Goal: Transaction & Acquisition: Purchase product/service

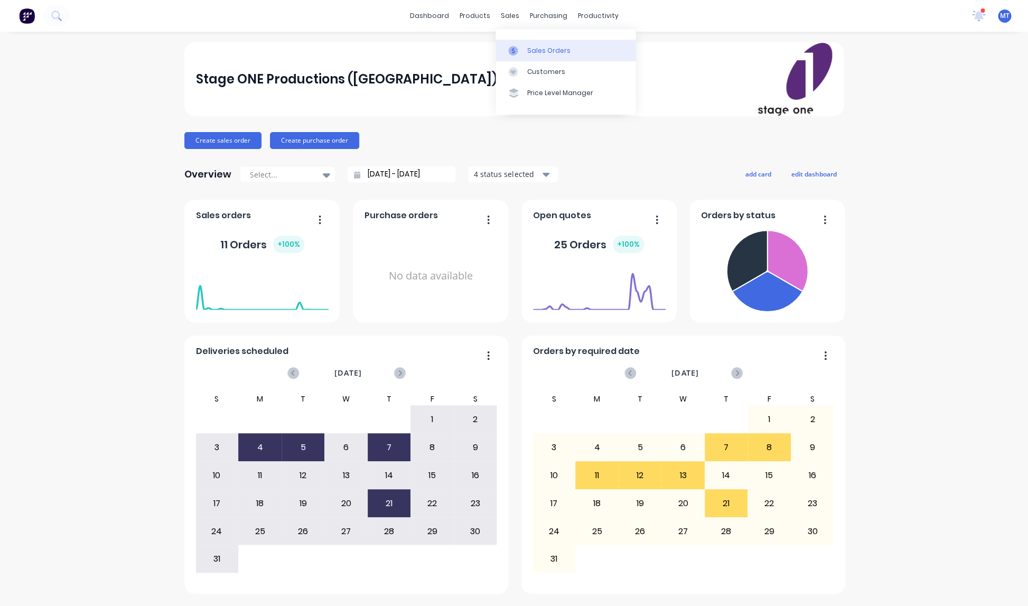
click at [542, 51] on div "Sales Orders" at bounding box center [548, 51] width 43 height 10
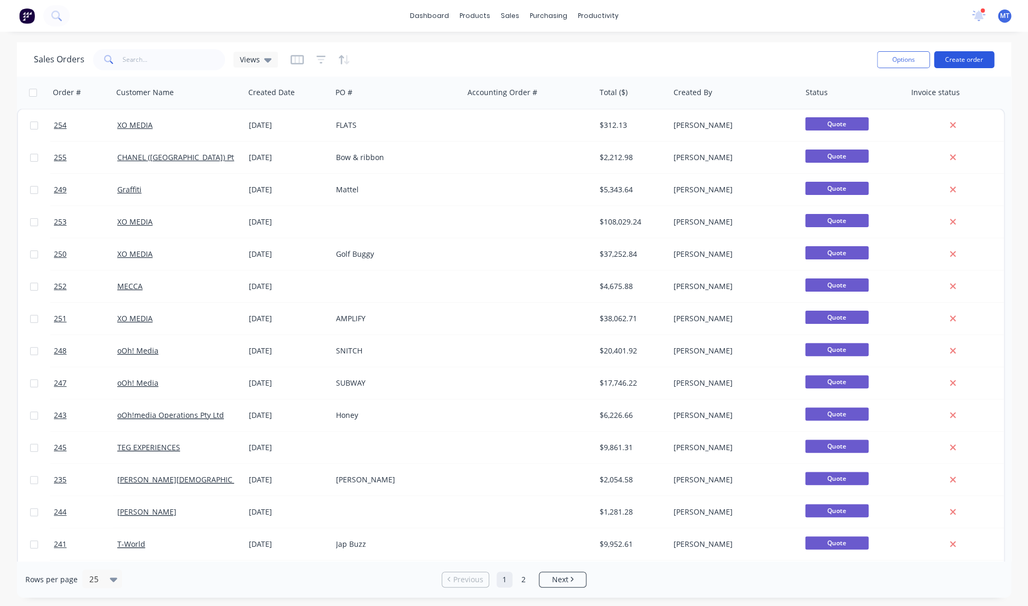
click at [954, 59] on button "Create order" at bounding box center [964, 59] width 60 height 17
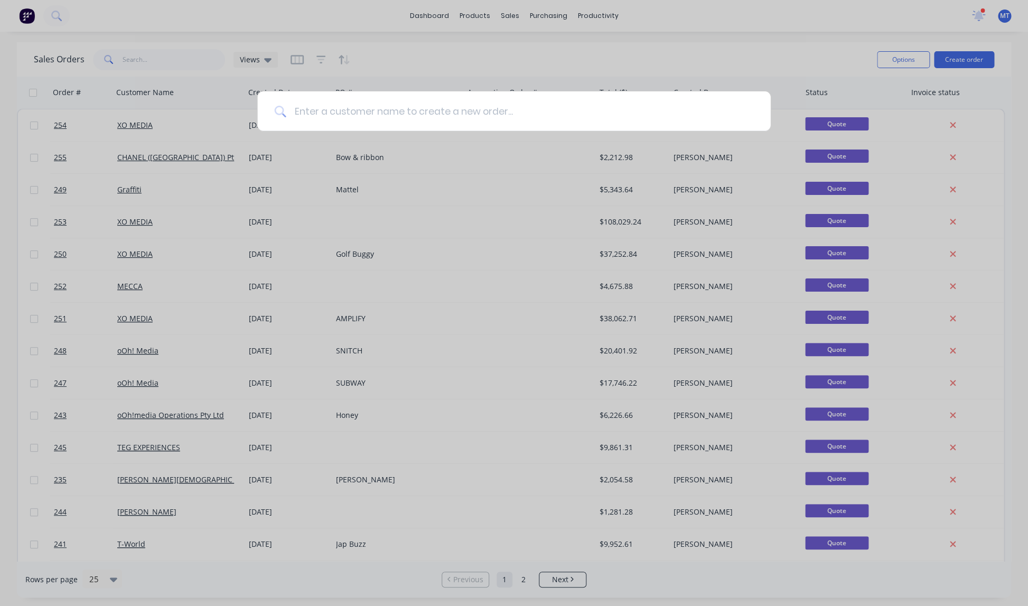
click at [357, 108] on input at bounding box center [519, 111] width 467 height 40
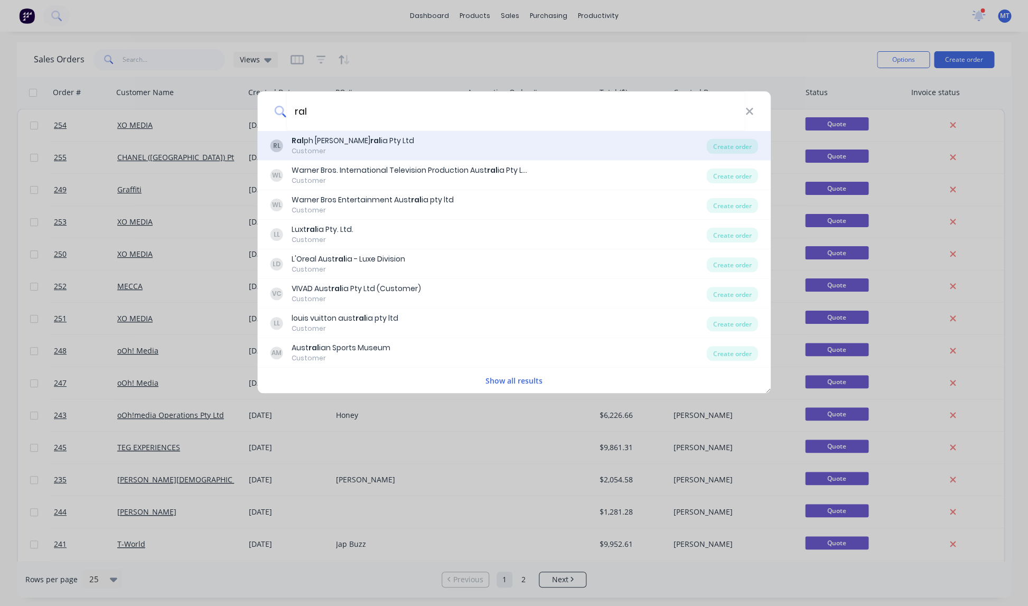
type input "ral"
click at [343, 144] on div "Ral ph [PERSON_NAME] ral ia Pty Ltd" at bounding box center [353, 140] width 123 height 11
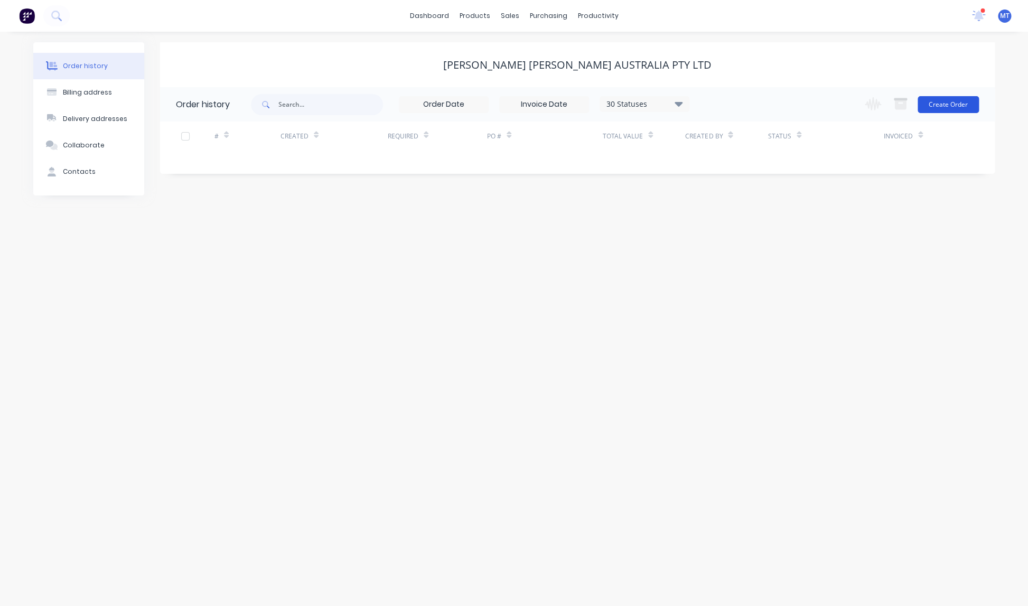
click at [946, 104] on button "Create Order" at bounding box center [947, 104] width 61 height 17
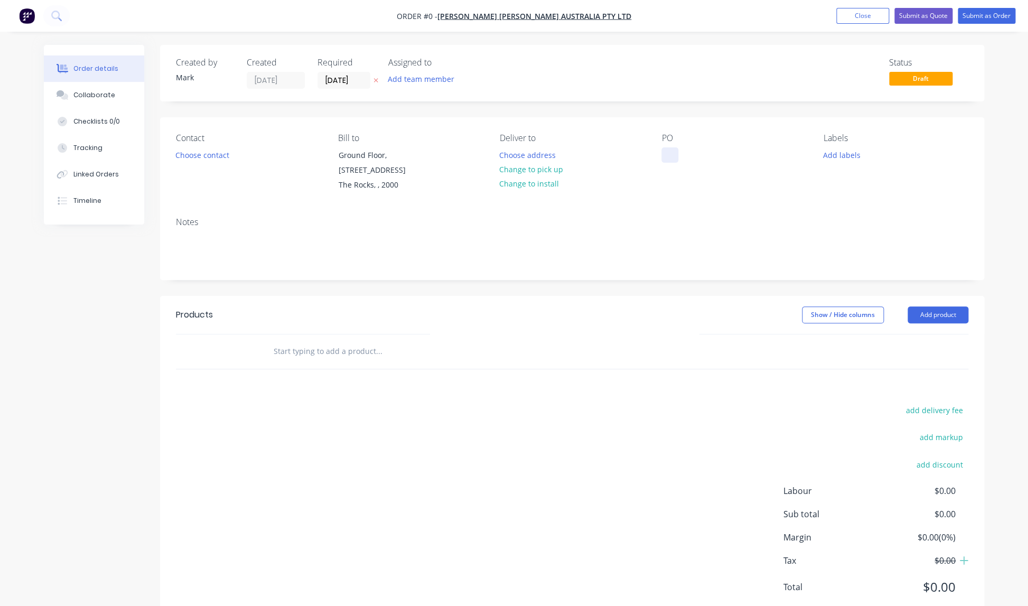
click at [674, 154] on div at bounding box center [669, 154] width 17 height 15
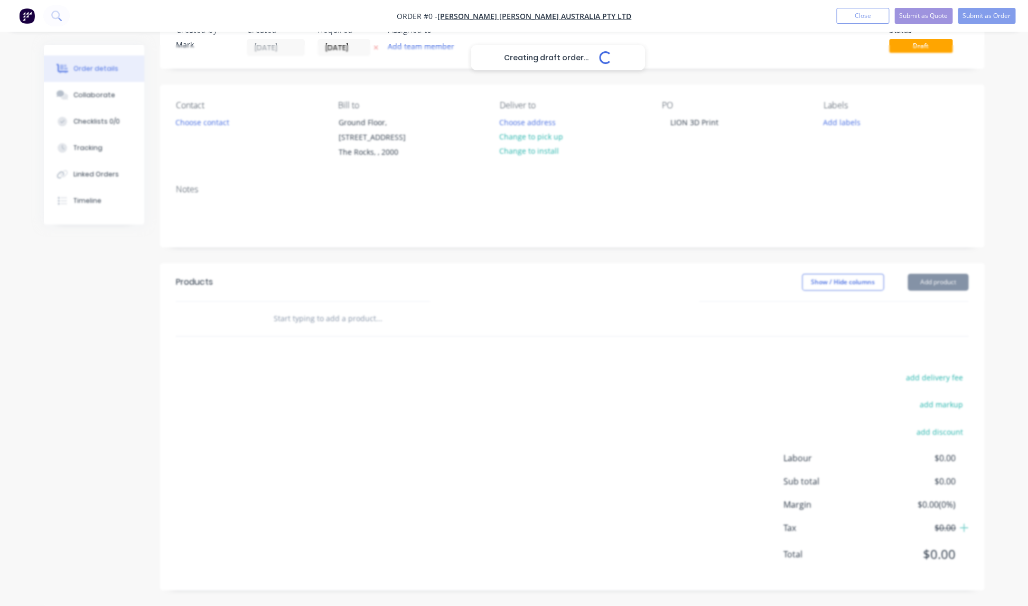
click at [935, 284] on div "Creating draft order... Loading... Order details Collaborate Checklists 0/0 Tra…" at bounding box center [513, 309] width 961 height 594
click at [596, 308] on div at bounding box center [451, 318] width 372 height 21
click at [950, 286] on button "Add product" at bounding box center [937, 282] width 61 height 17
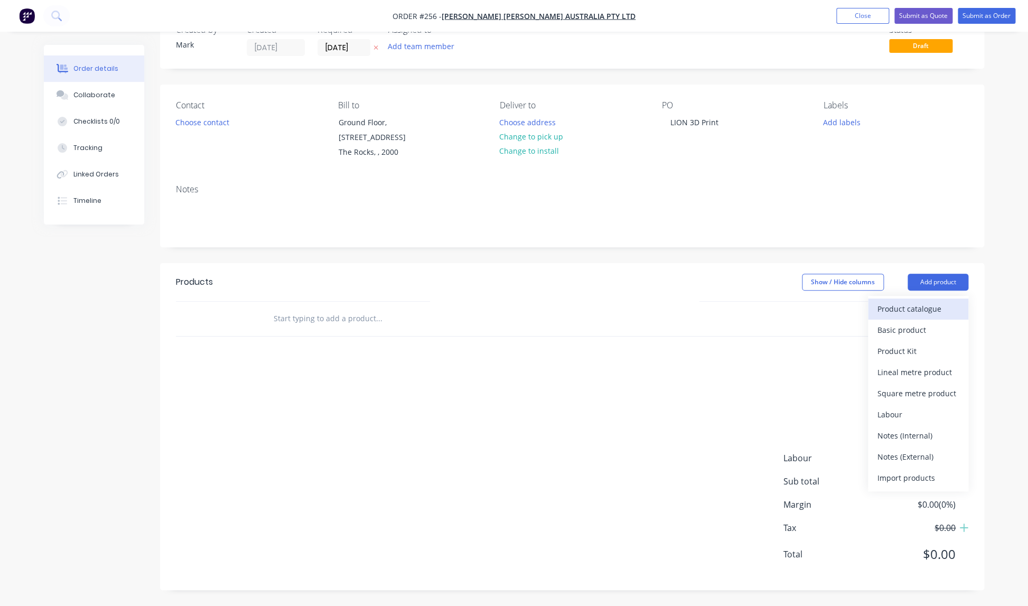
click at [905, 308] on div "Product catalogue" at bounding box center [917, 308] width 81 height 15
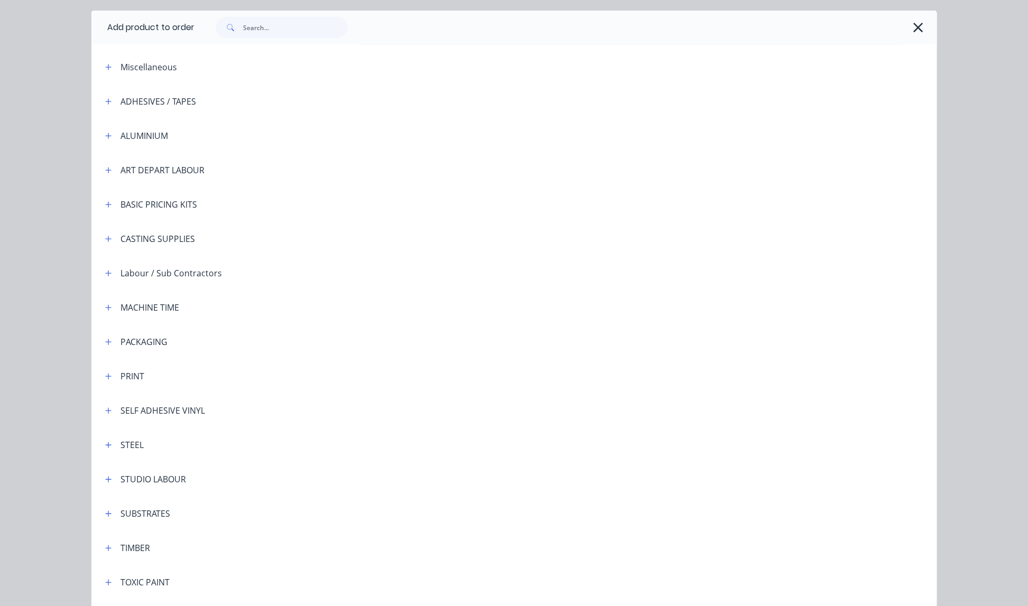
scroll to position [106, 0]
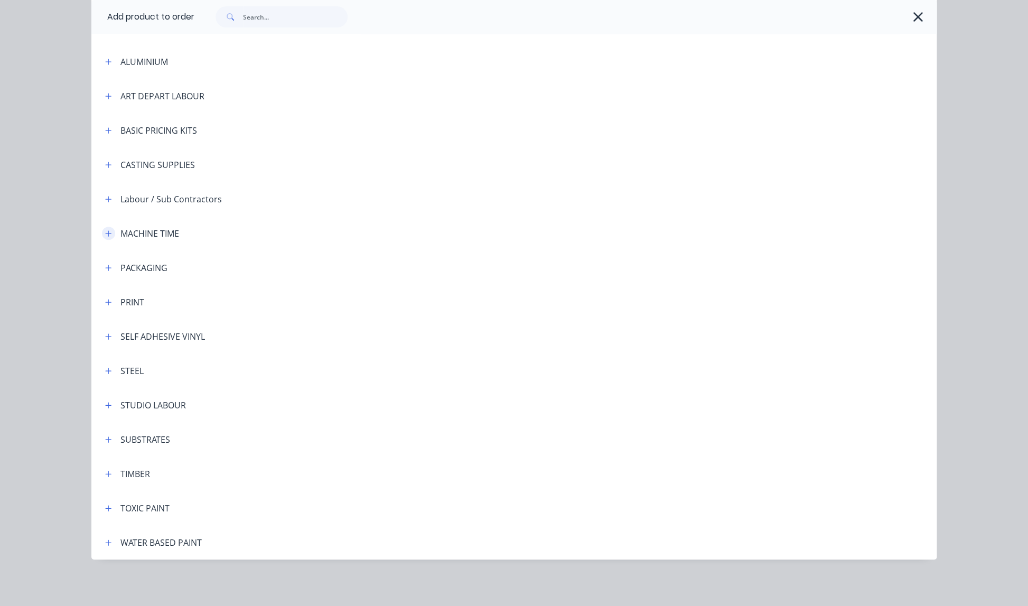
click at [107, 233] on icon "button" at bounding box center [109, 233] width 6 height 6
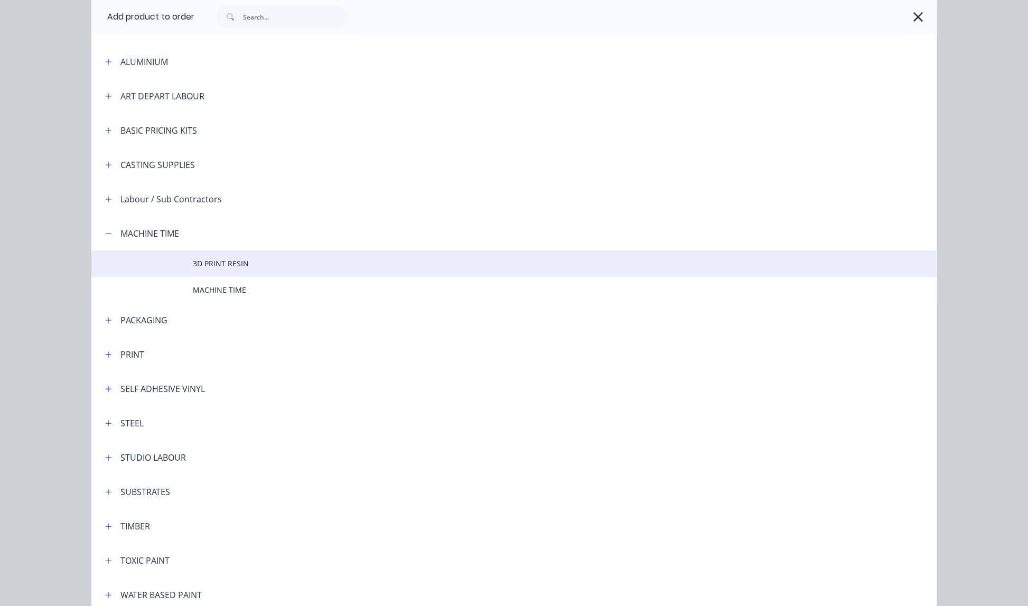
click at [212, 263] on span "3D PRINT RESIN" at bounding box center [490, 263] width 595 height 11
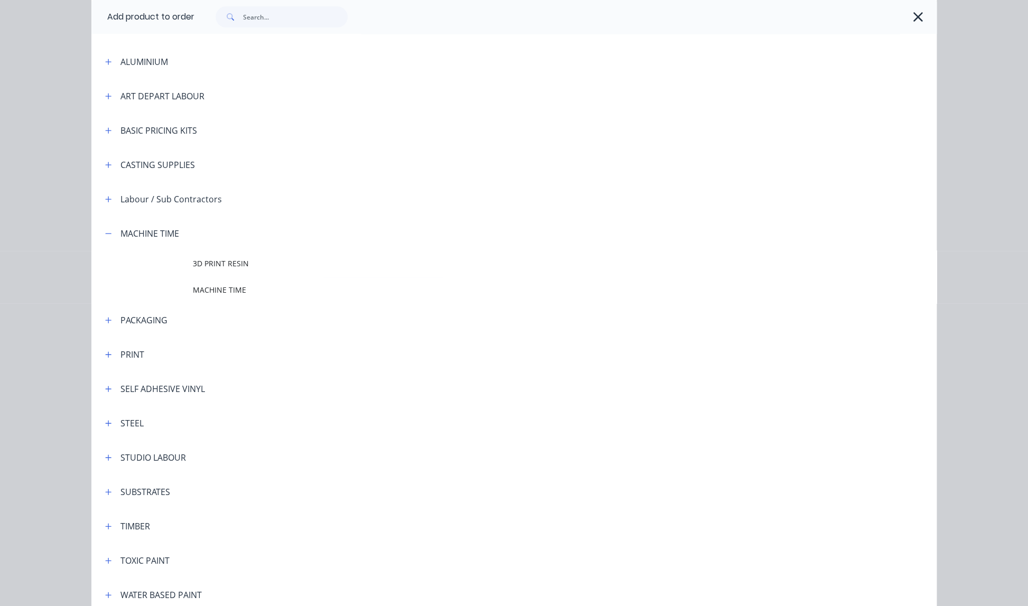
scroll to position [0, 0]
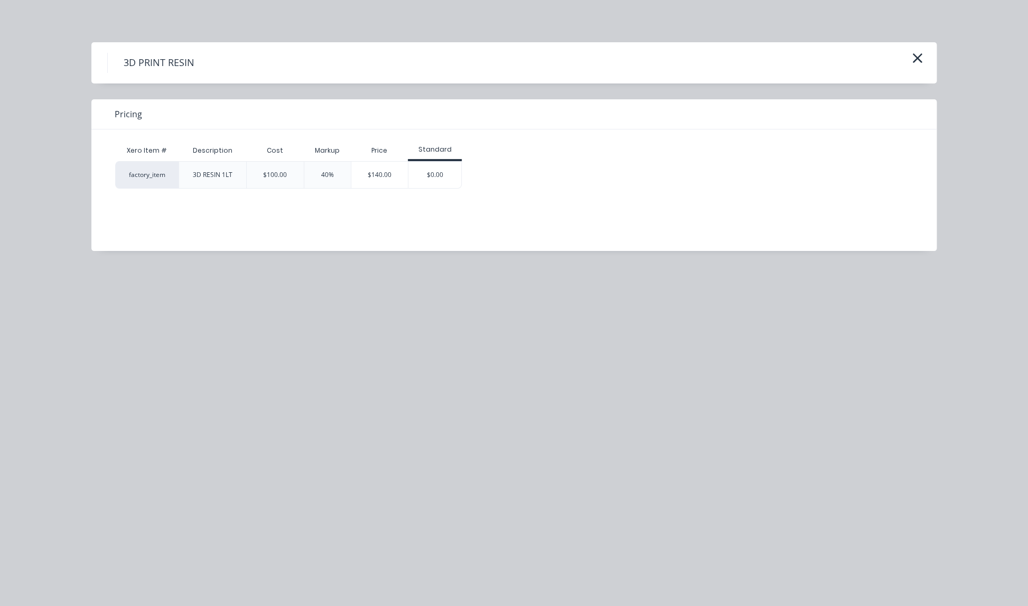
click at [385, 174] on div "$140.00" at bounding box center [379, 175] width 57 height 26
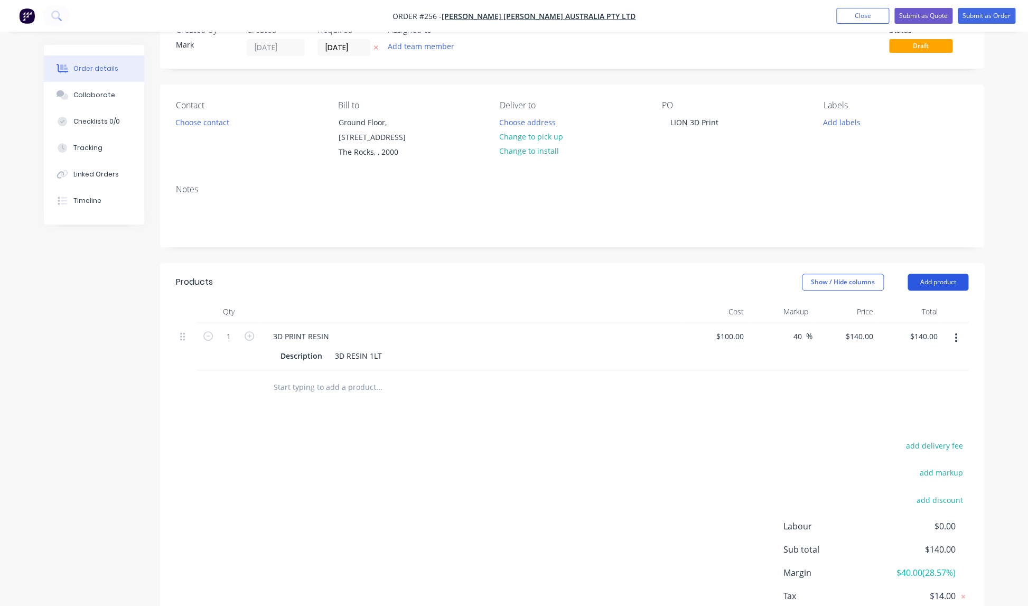
click at [932, 281] on button "Add product" at bounding box center [937, 282] width 61 height 17
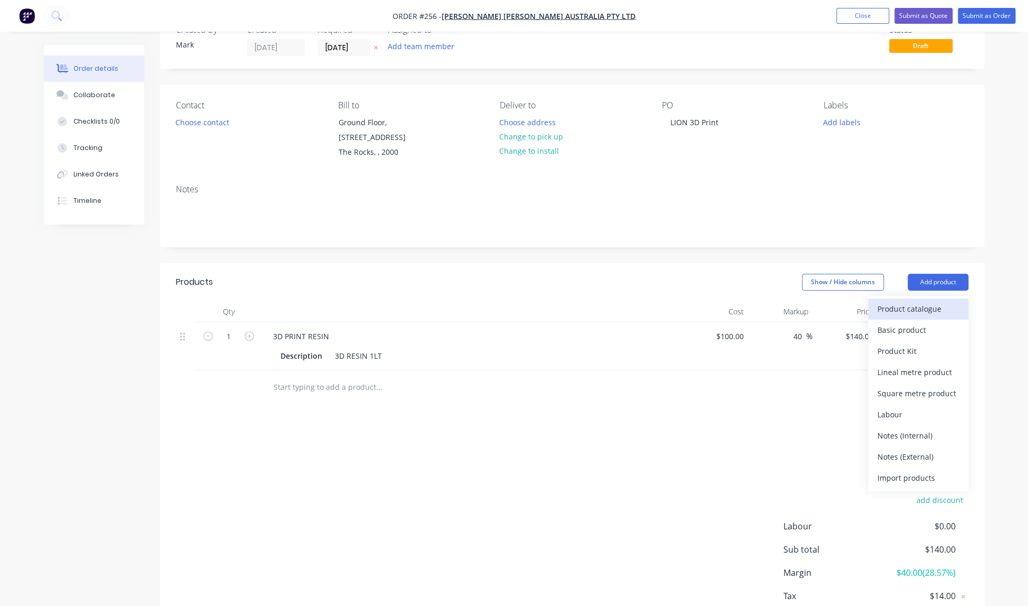
click at [899, 306] on div "Product catalogue" at bounding box center [917, 308] width 81 height 15
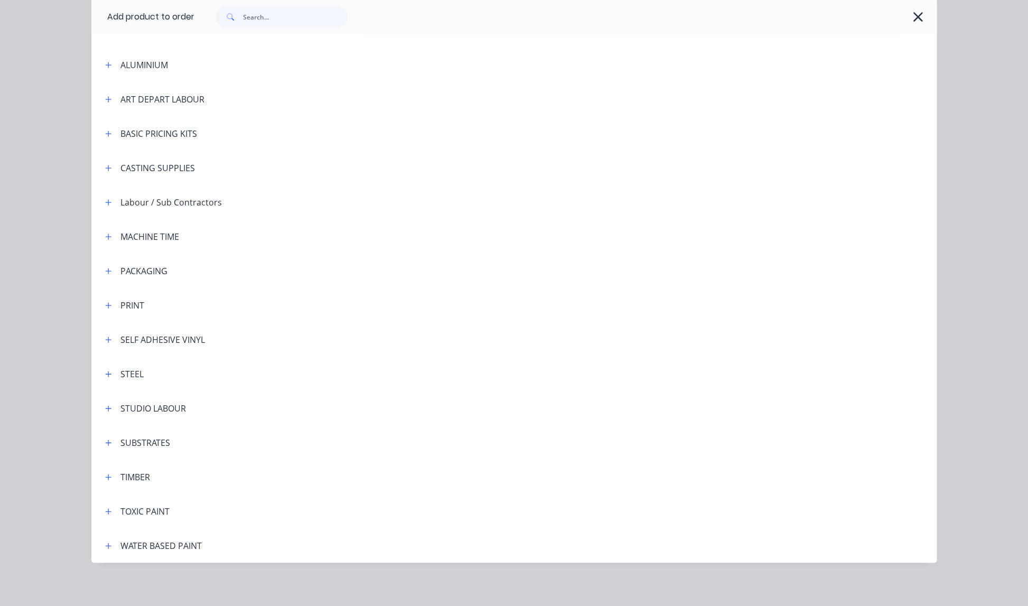
scroll to position [106, 0]
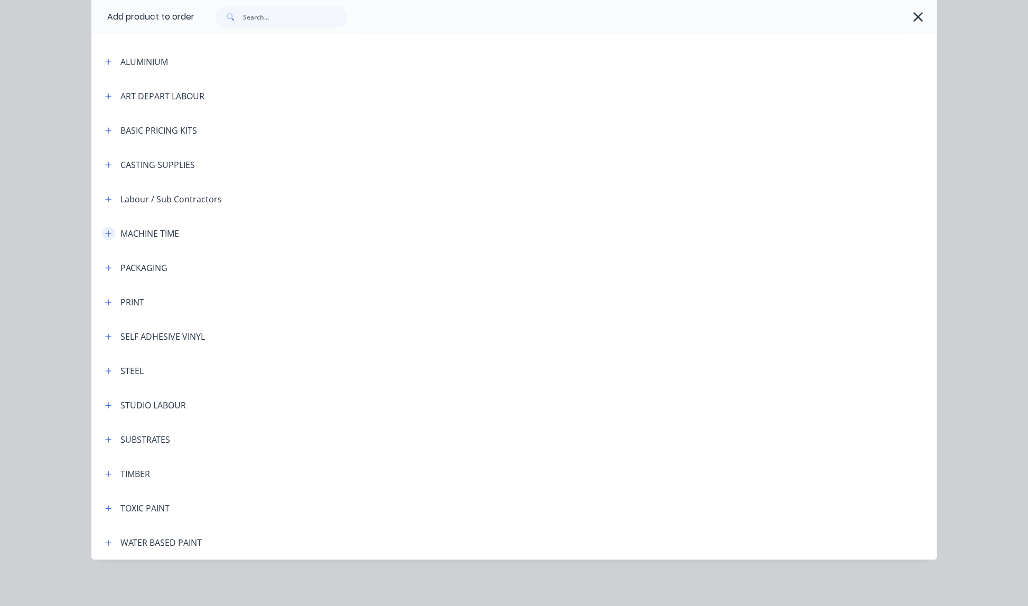
click at [110, 233] on icon "button" at bounding box center [109, 233] width 6 height 6
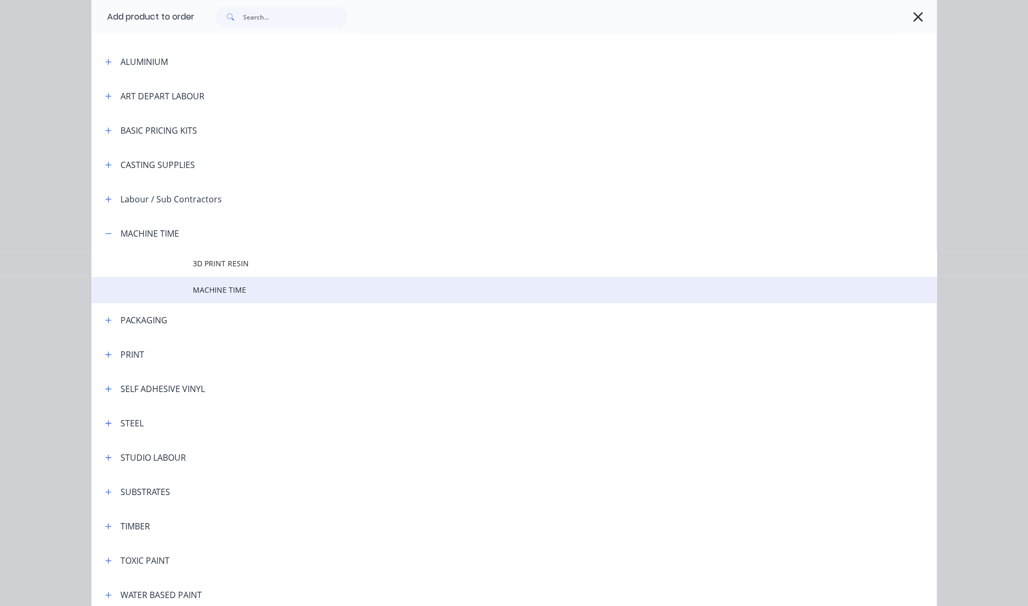
click at [223, 288] on span "MACHINE TIME" at bounding box center [490, 289] width 595 height 11
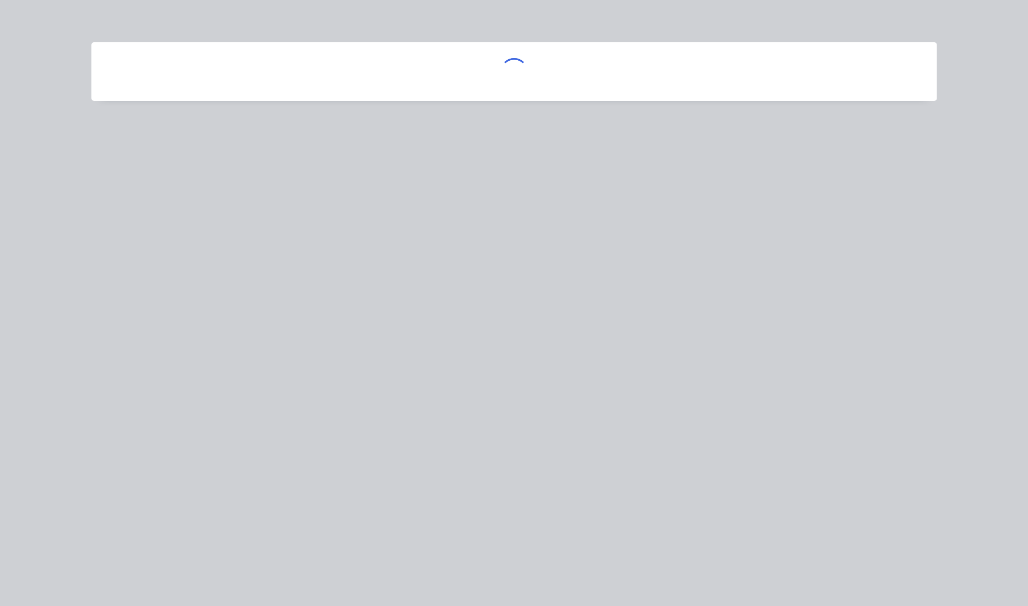
scroll to position [0, 0]
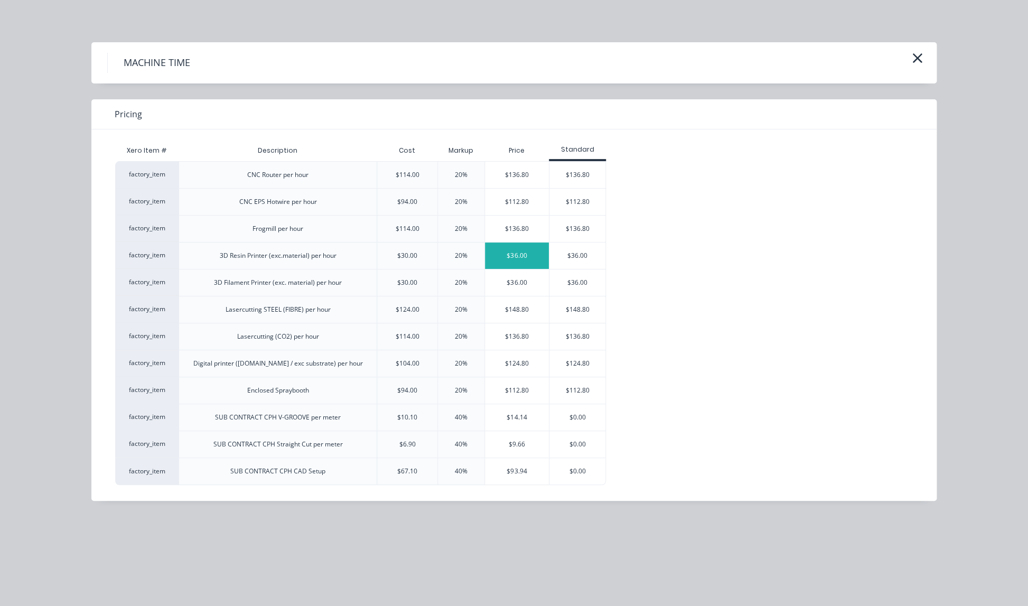
click at [515, 255] on div "$36.00" at bounding box center [517, 255] width 64 height 26
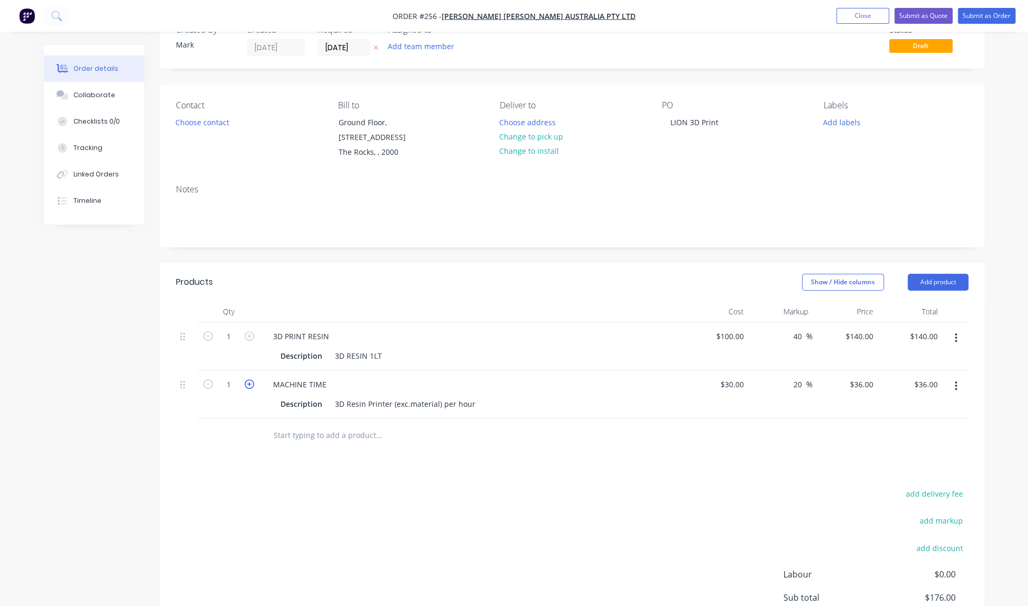
click at [248, 382] on icon "button" at bounding box center [250, 384] width 10 height 10
type input "2"
type input "$72.00"
click at [248, 382] on icon "button" at bounding box center [250, 384] width 10 height 10
type input "3"
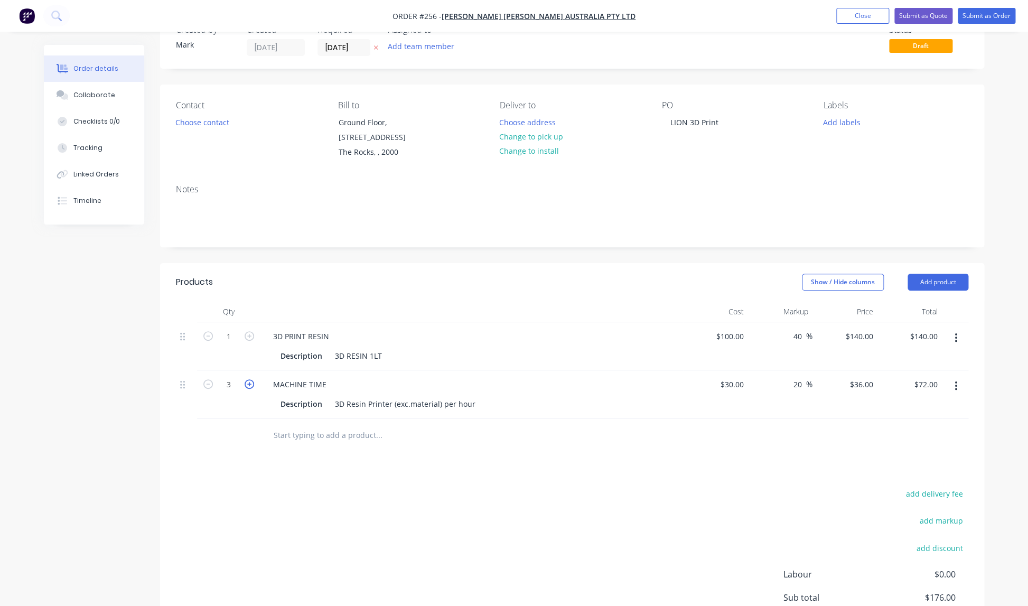
type input "$108.00"
click at [248, 382] on icon "button" at bounding box center [250, 384] width 10 height 10
type input "4"
type input "$144.00"
click at [249, 382] on icon "button" at bounding box center [250, 384] width 10 height 10
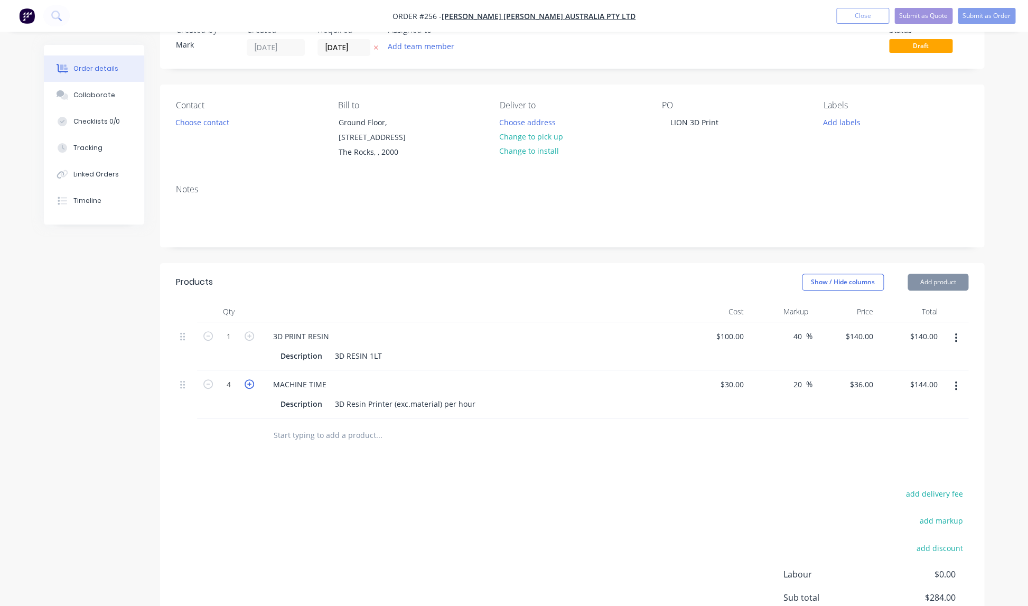
type input "5"
type input "$180.00"
click at [249, 382] on icon "button" at bounding box center [250, 384] width 10 height 10
type input "6"
type input "$216.00"
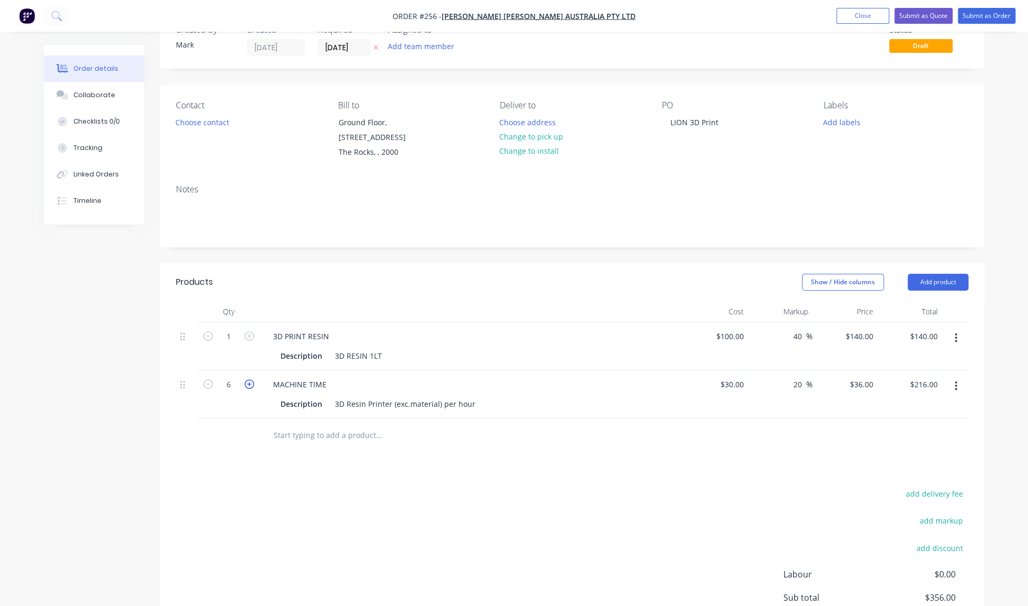
click at [249, 382] on icon "button" at bounding box center [250, 384] width 10 height 10
type input "7"
type input "$252.00"
click at [250, 383] on icon "button" at bounding box center [250, 384] width 10 height 10
type input "8"
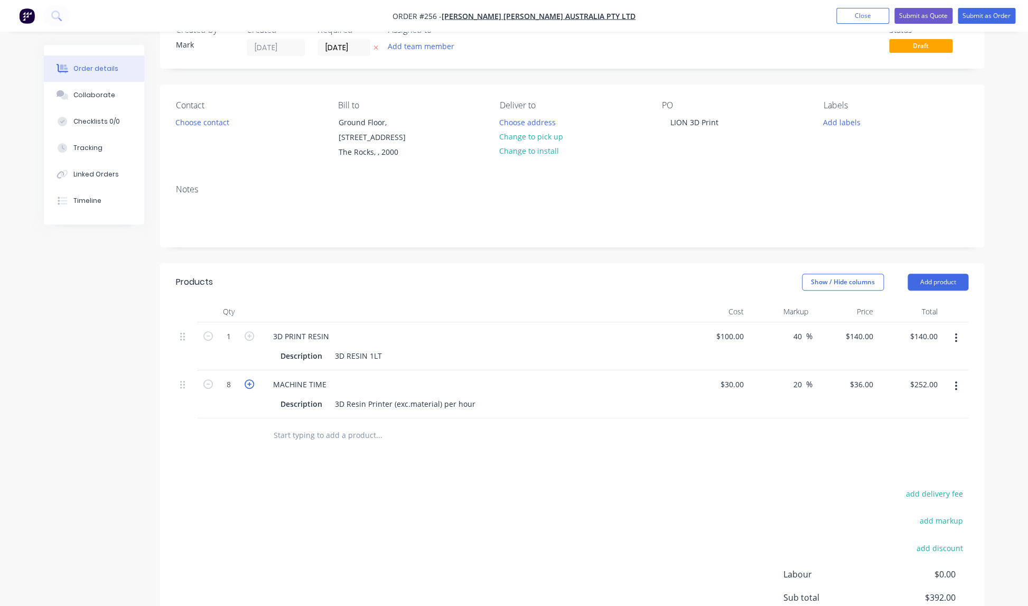
type input "$288.00"
click at [249, 382] on icon "button" at bounding box center [250, 384] width 10 height 10
type input "9"
type input "$324.00"
click at [249, 382] on icon "button" at bounding box center [250, 384] width 10 height 10
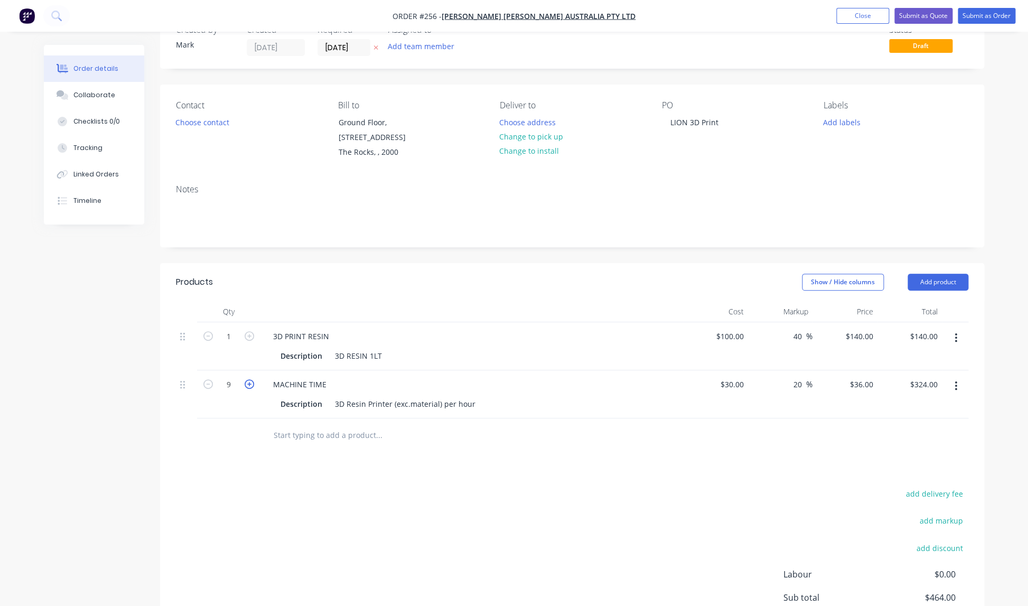
type input "10"
type input "$360.00"
click at [236, 334] on input "1" at bounding box center [228, 337] width 27 height 16
type input "0.5"
type input "$70.00"
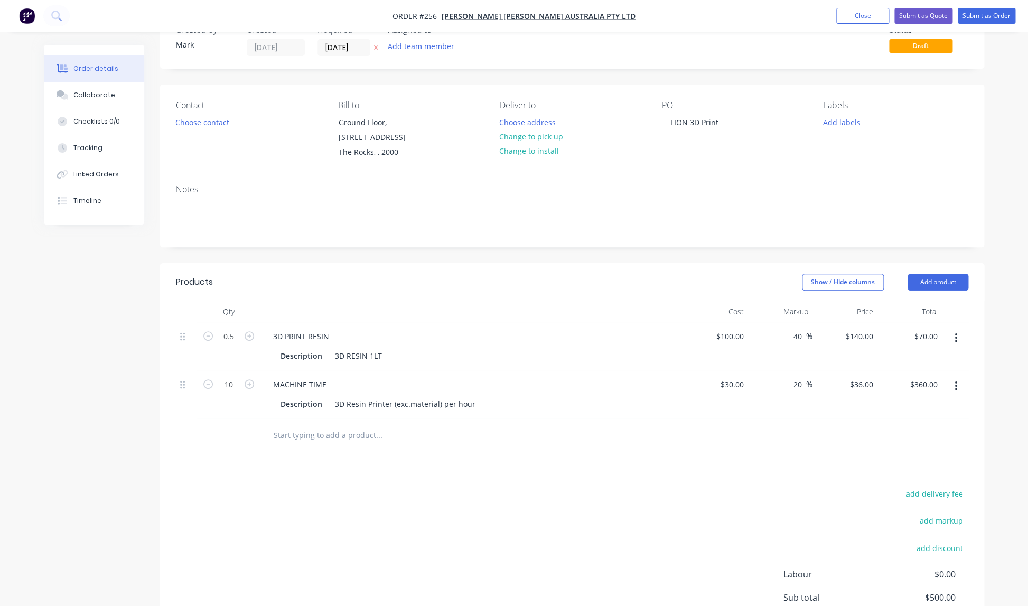
click at [600, 586] on div "add delivery fee add markup add discount Labour $0.00 Sub total $500.00 Margin …" at bounding box center [572, 588] width 792 height 204
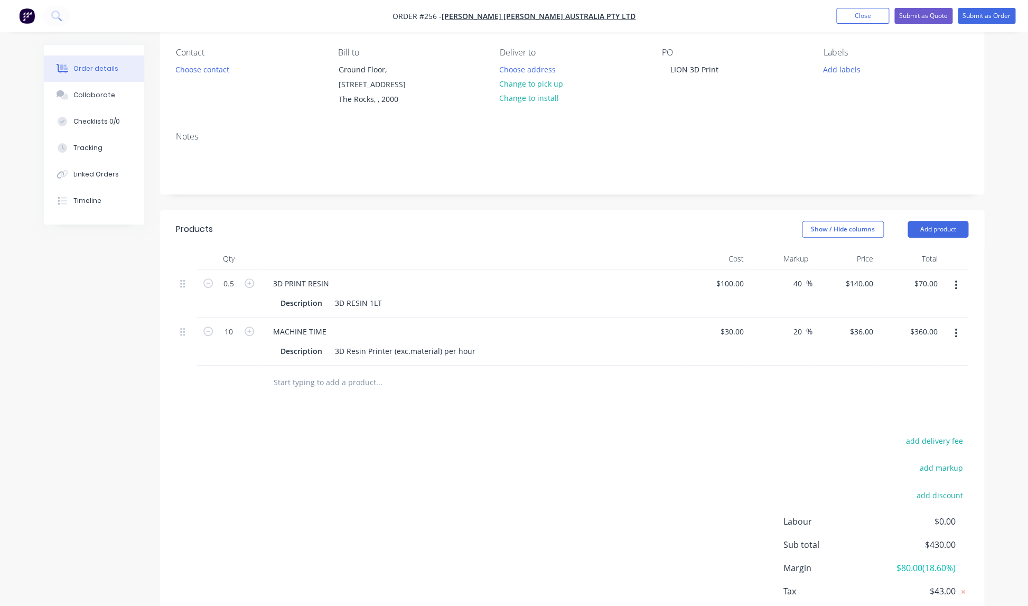
scroll to position [149, 0]
